Goal: Information Seeking & Learning: Learn about a topic

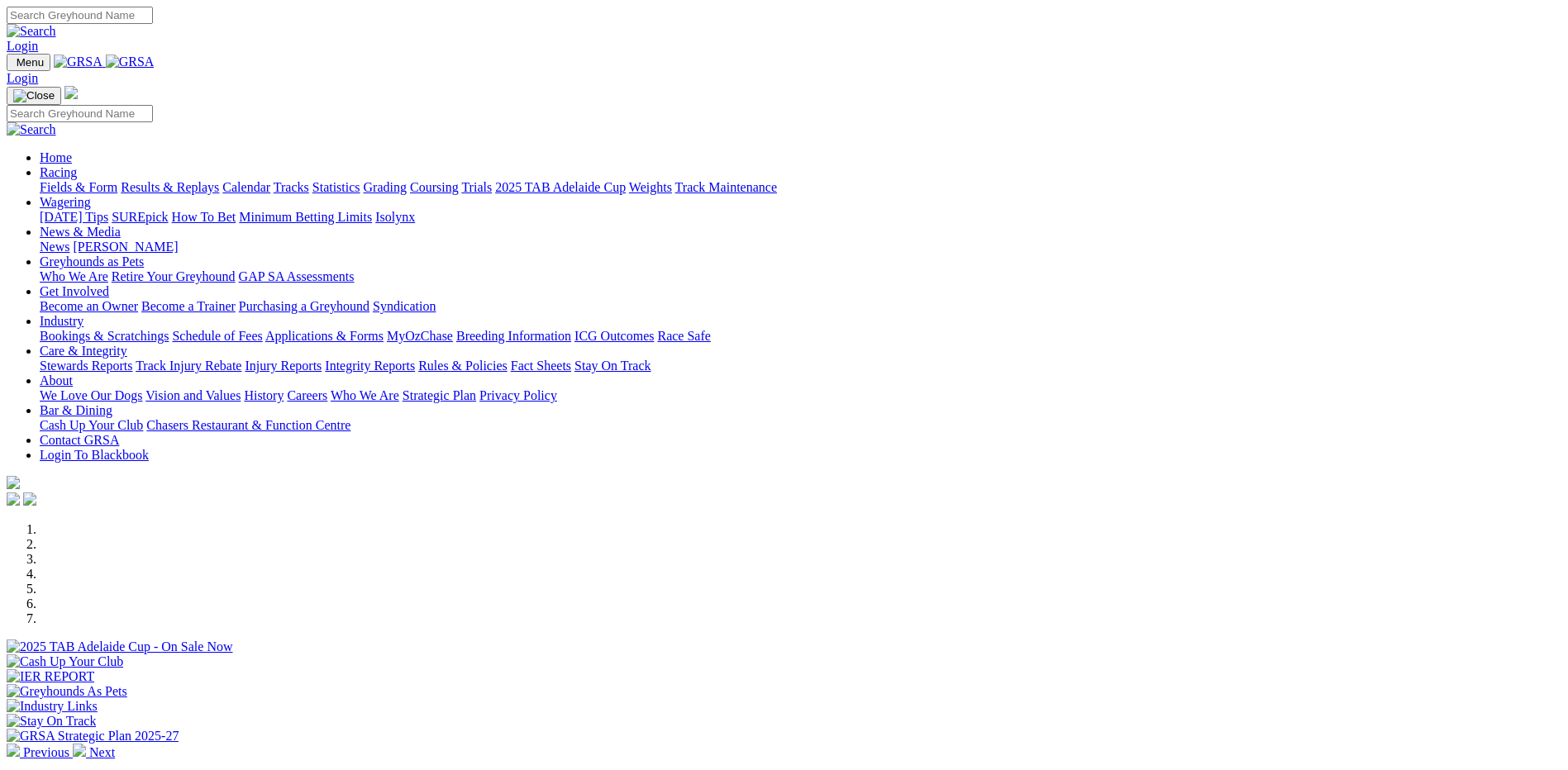
click at [415, 359] on link "Integrity Reports" at bounding box center [370, 366] width 90 height 14
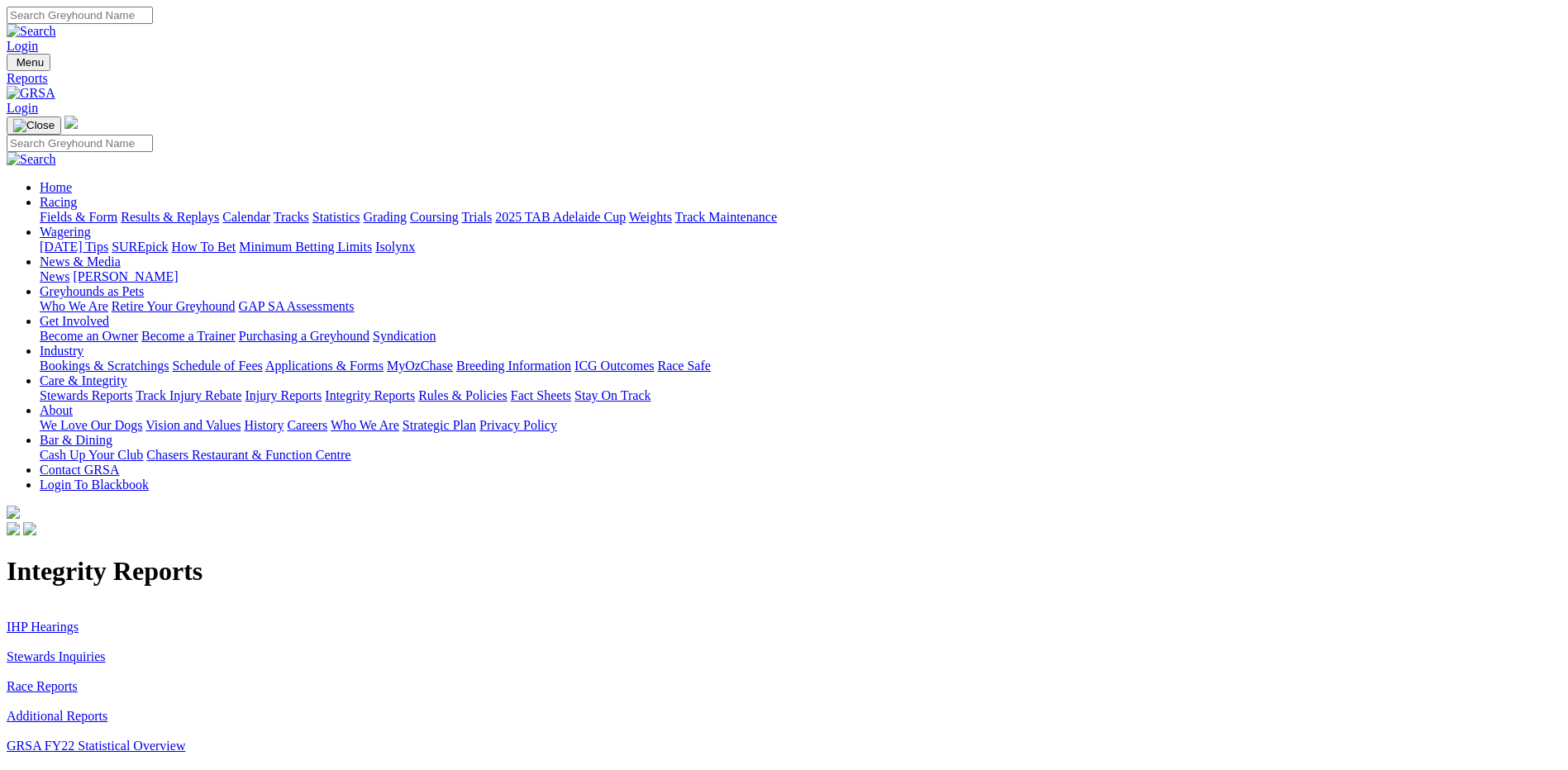
click at [106, 649] on link "Stewards Inquiries" at bounding box center [56, 656] width 99 height 14
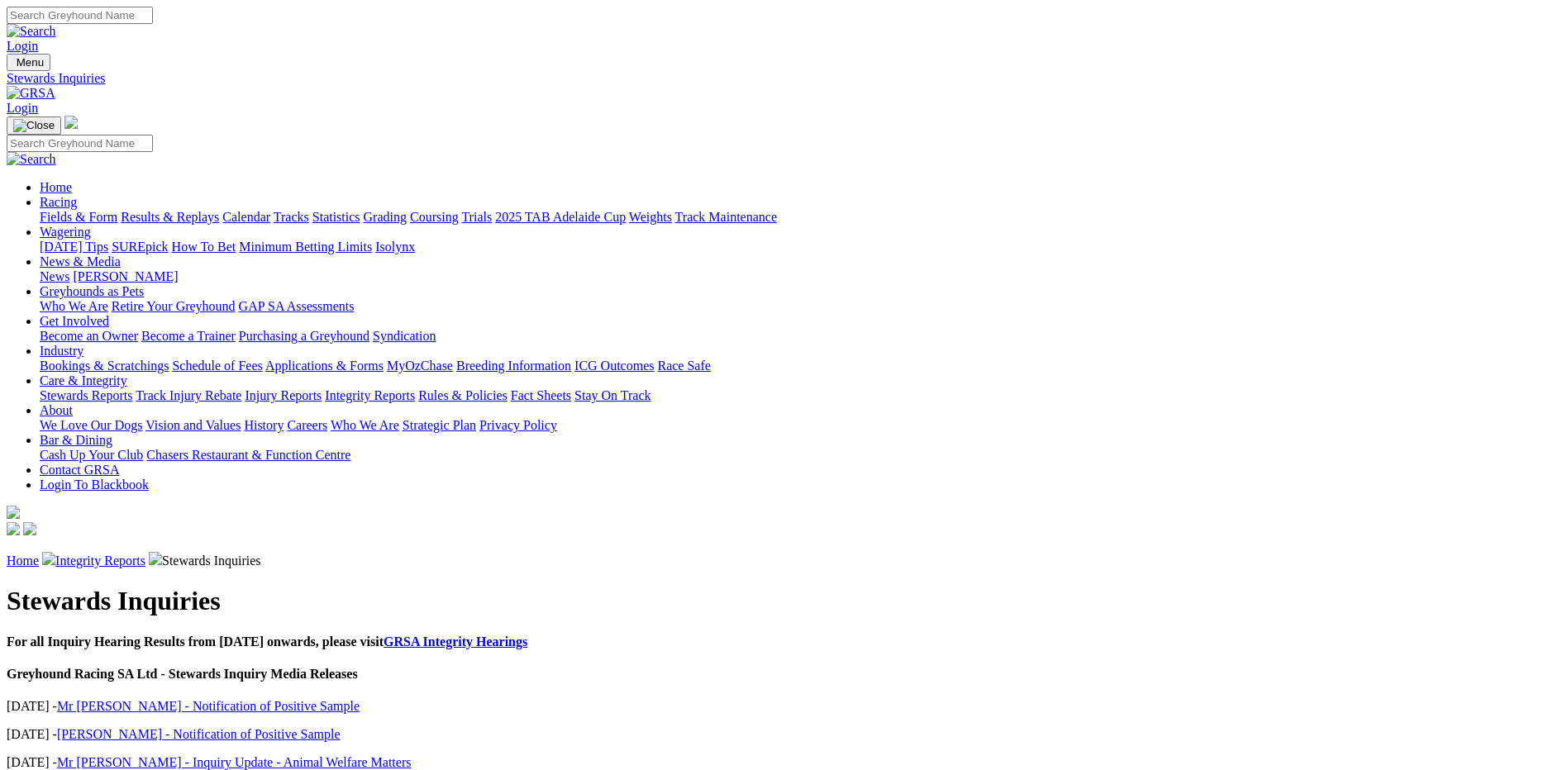
click at [527, 635] on link "GRSA Integrity Hearings" at bounding box center [455, 642] width 144 height 14
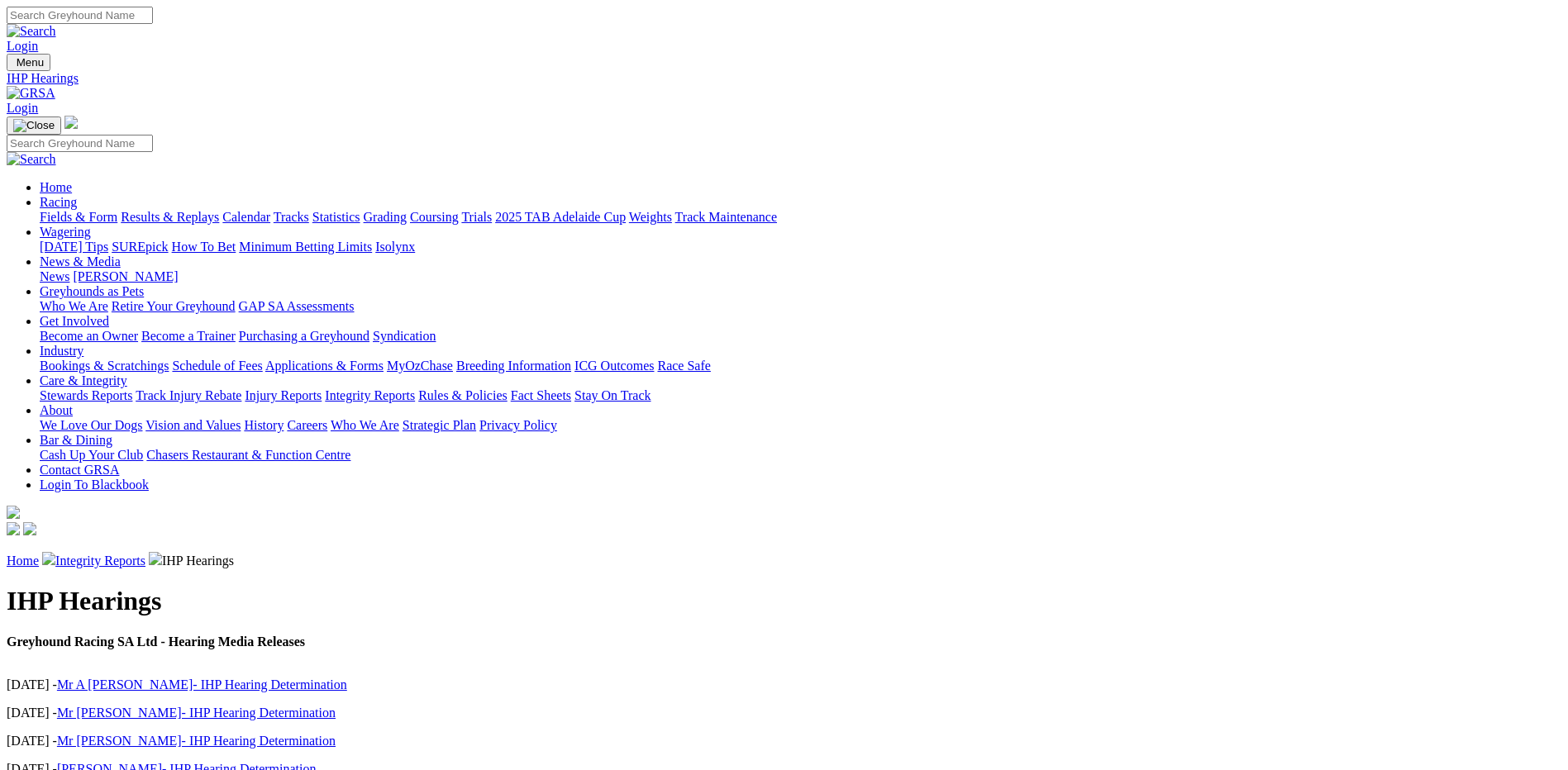
click at [55, 86] on img at bounding box center [31, 92] width 49 height 15
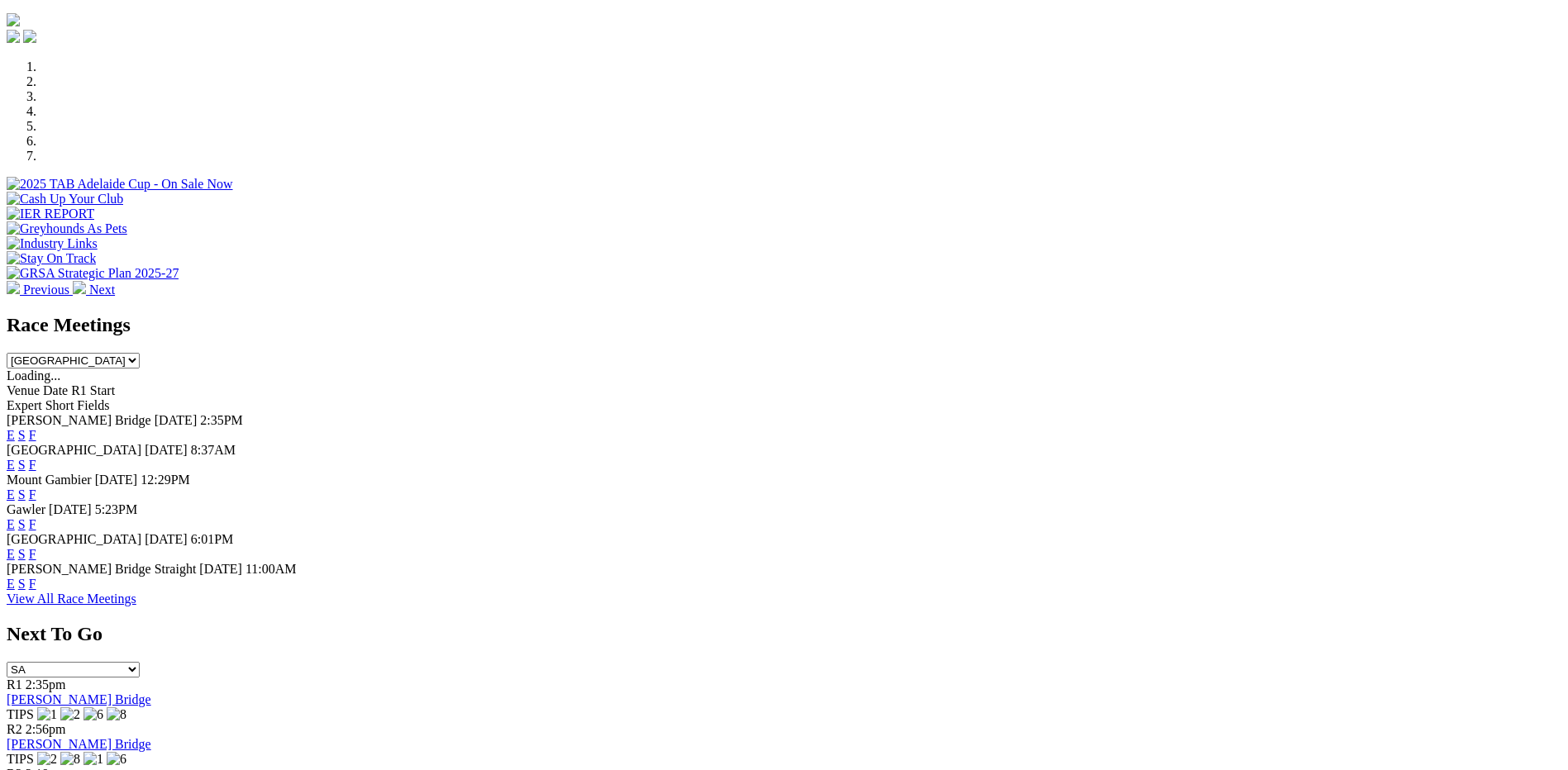
scroll to position [501, 0]
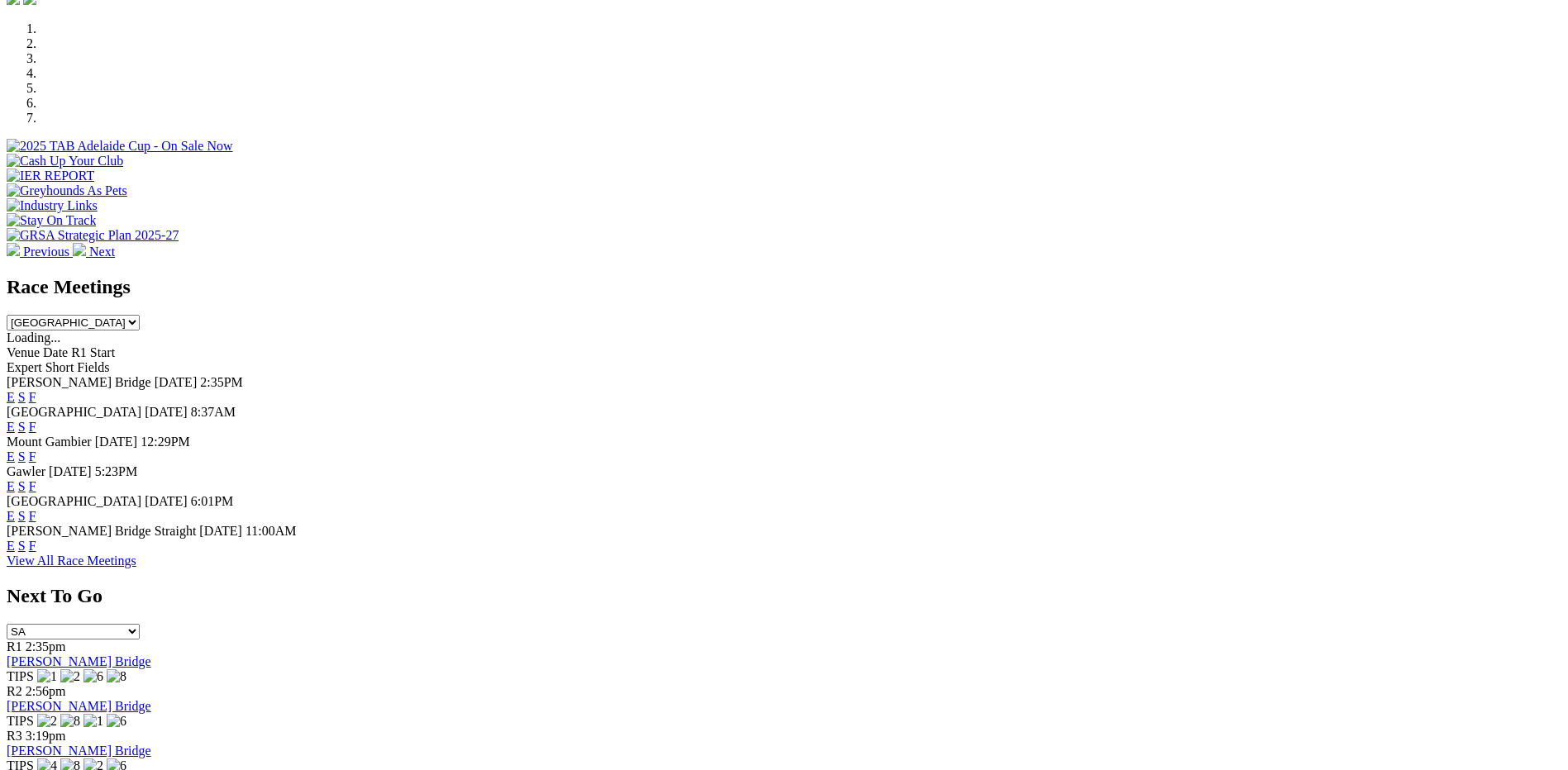
click at [36, 420] on link "F" at bounding box center [33, 427] width 8 height 14
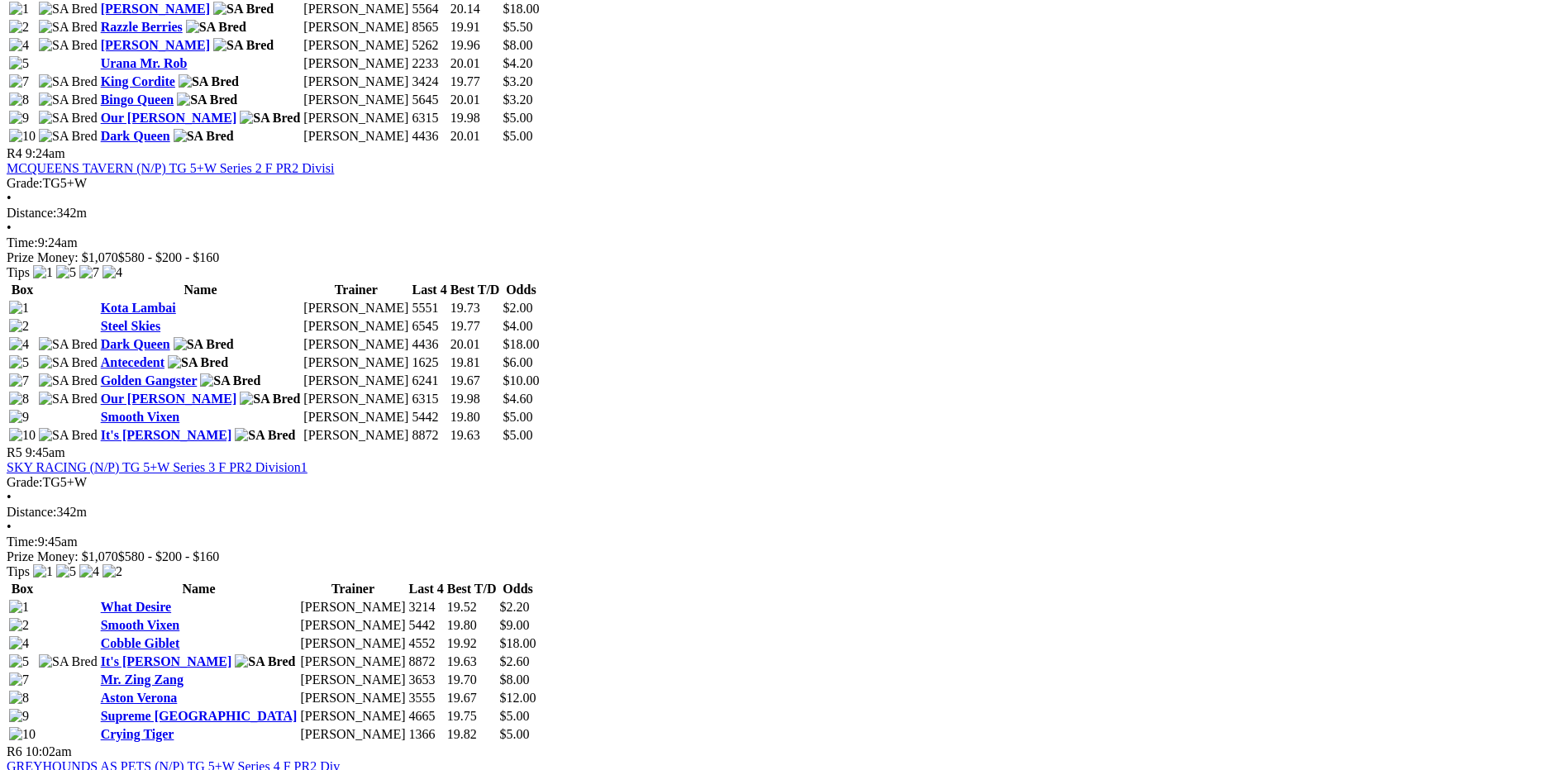
scroll to position [1432, 0]
